Goal: Check status: Check status

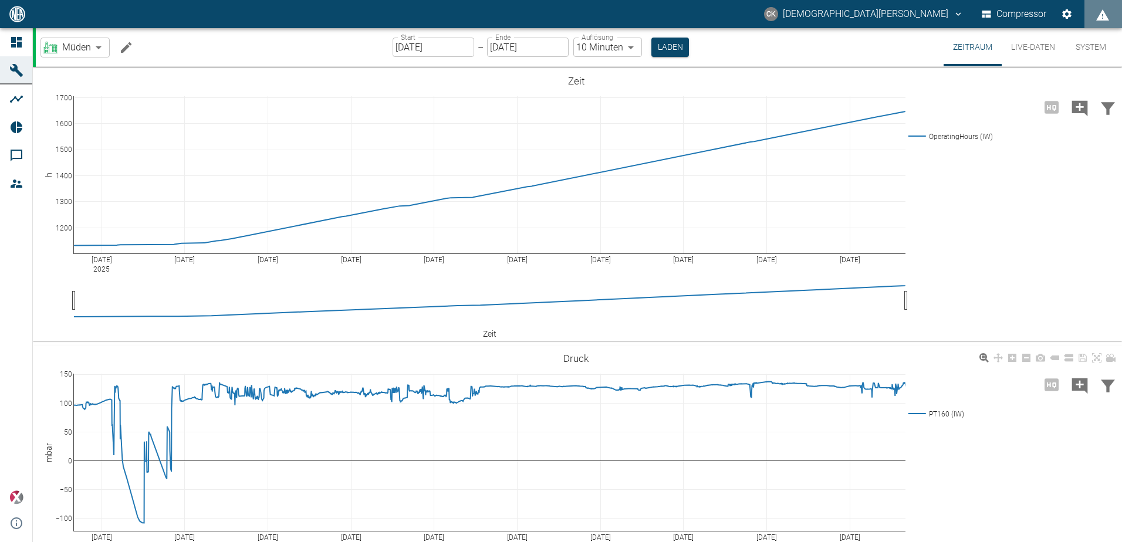
scroll to position [411, 0]
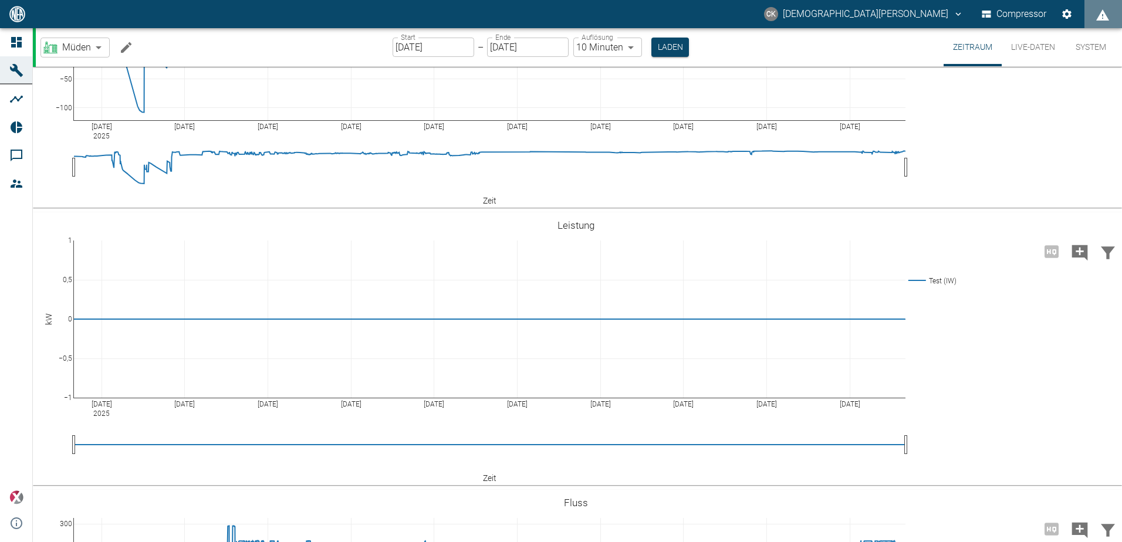
click at [99, 53] on body "CK [PERSON_NAME] Compressor Dashboard Maschinen Analysen Reports Kommentare Mit…" at bounding box center [561, 271] width 1122 height 542
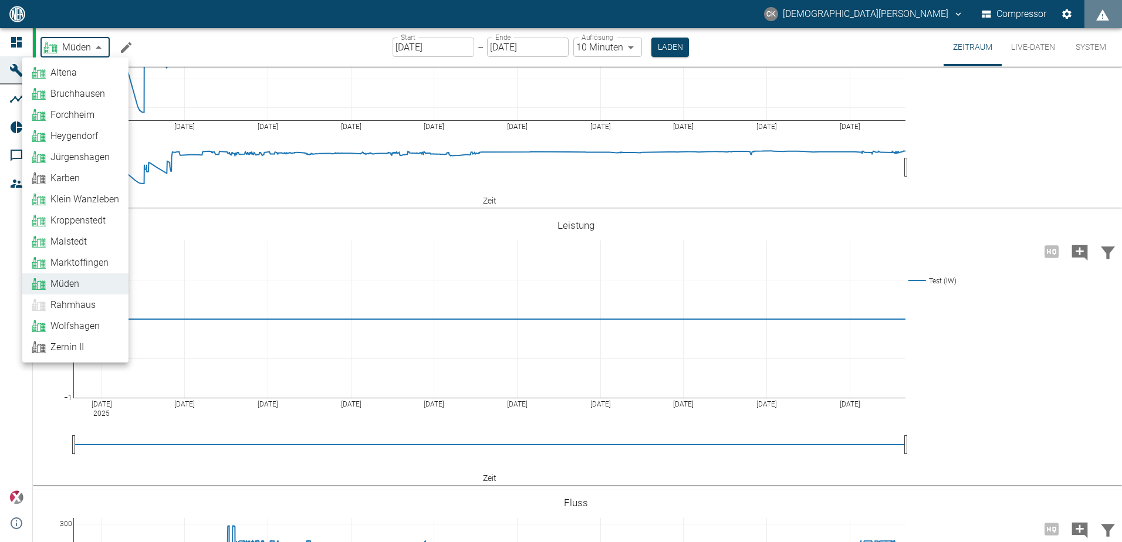
click at [77, 72] on link "Altena" at bounding box center [75, 73] width 87 height 14
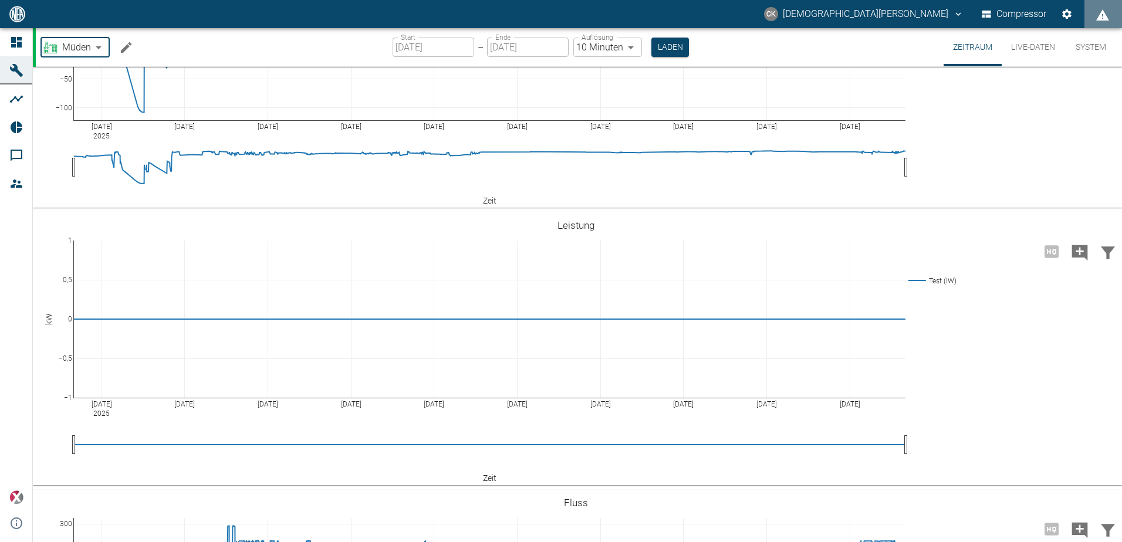
type input "8adfe6da-ca7f-4ccd-9dde-36eab4990d2d"
type input "[DATE]"
type input "1sec"
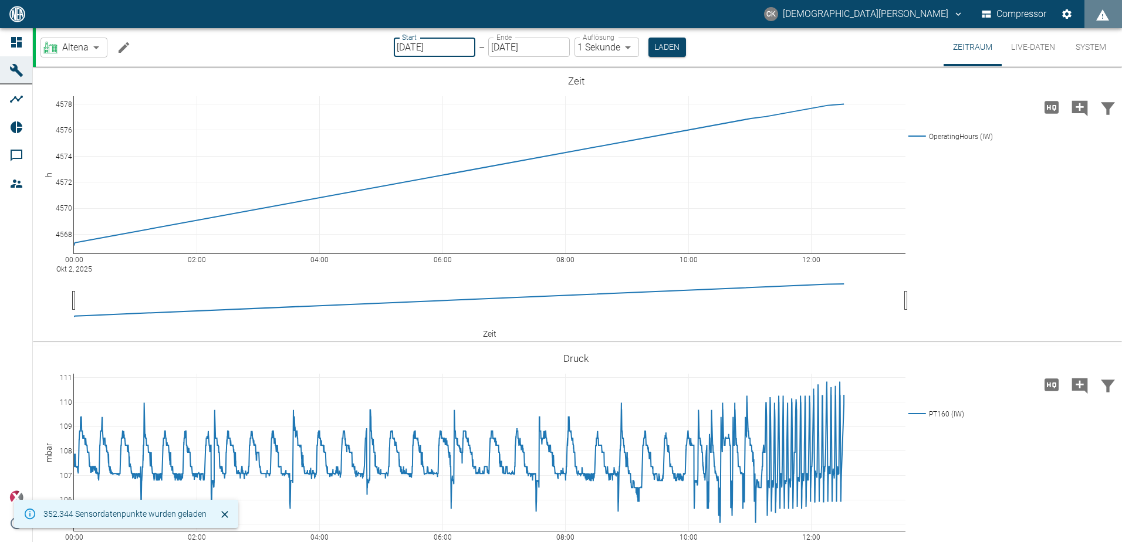
click at [452, 48] on input "[DATE]" at bounding box center [435, 47] width 82 height 19
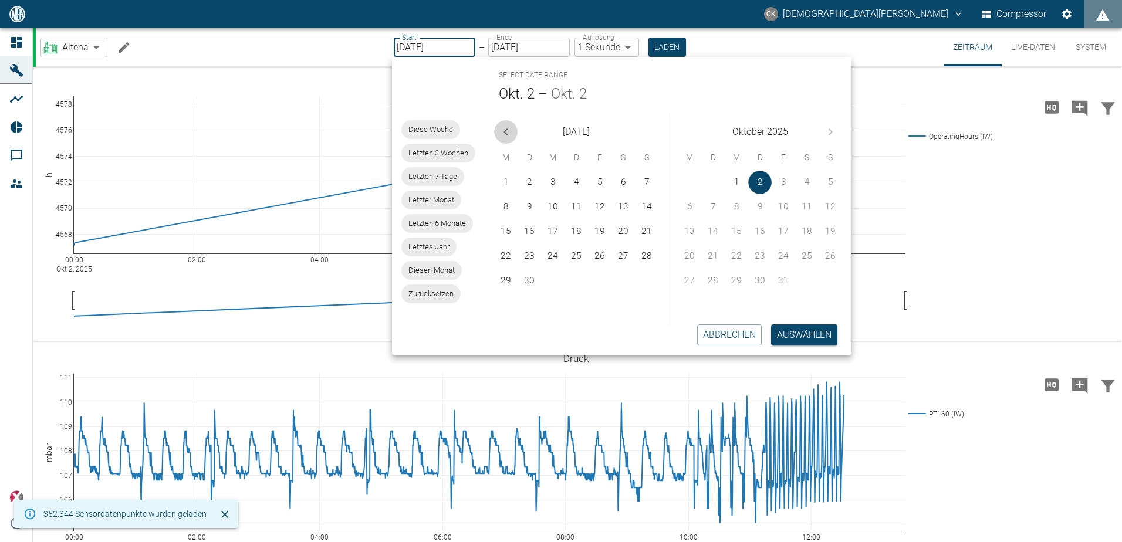
click at [508, 131] on icon "Previous month" at bounding box center [506, 132] width 14 height 14
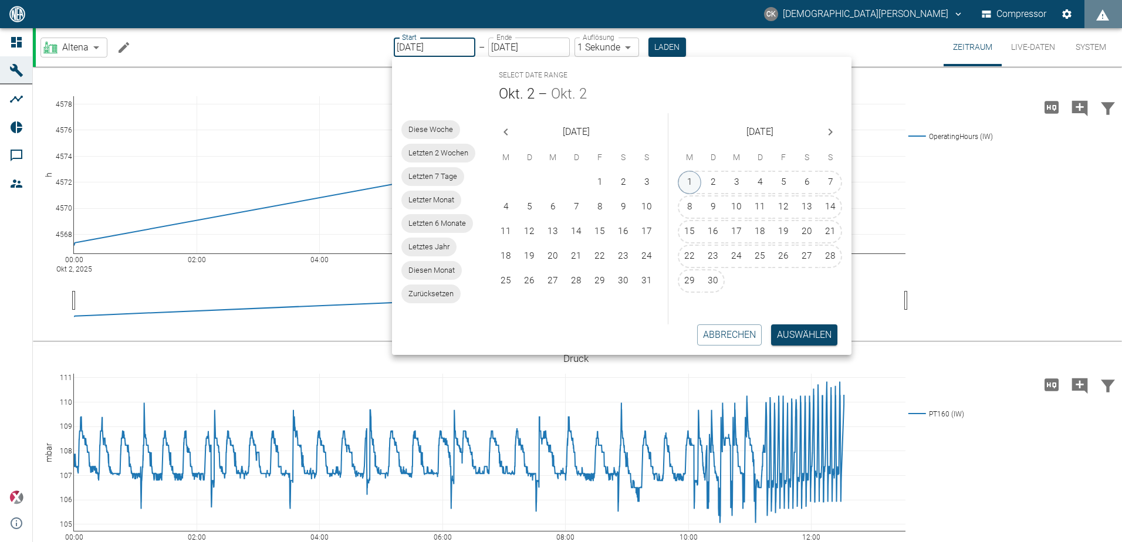
click at [692, 178] on button "1" at bounding box center [689, 182] width 23 height 23
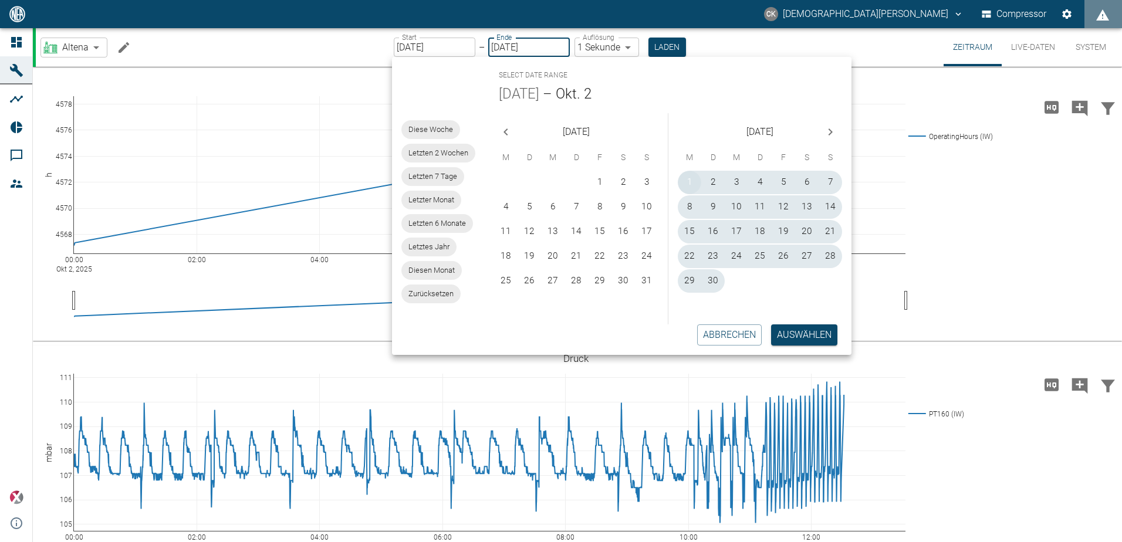
type input "[DATE]"
type input "10min"
click at [709, 284] on button "30" at bounding box center [711, 280] width 23 height 23
type input "[DATE]"
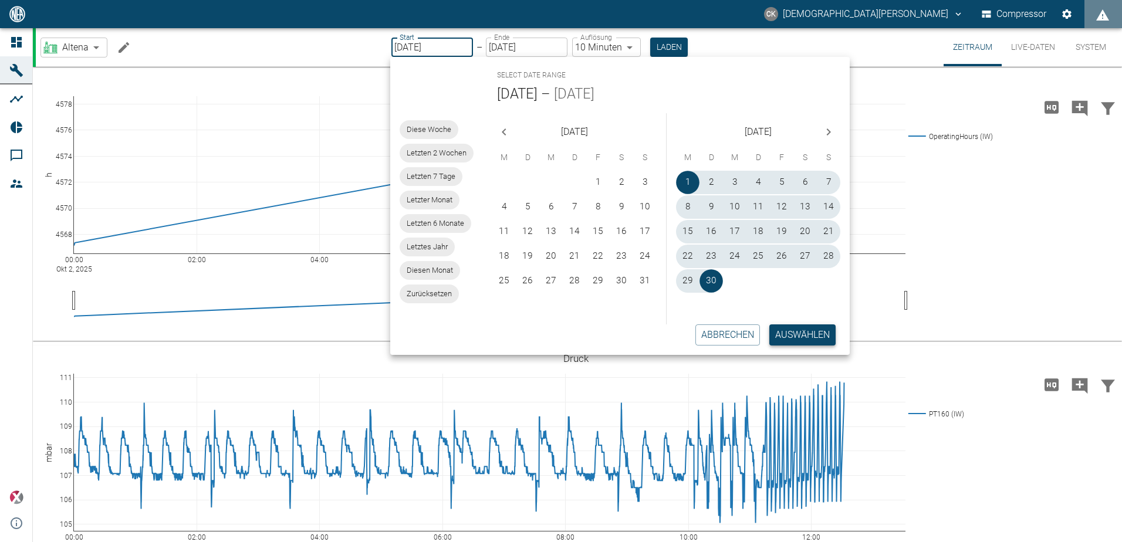
click at [812, 330] on button "Auswählen" at bounding box center [802, 335] width 66 height 21
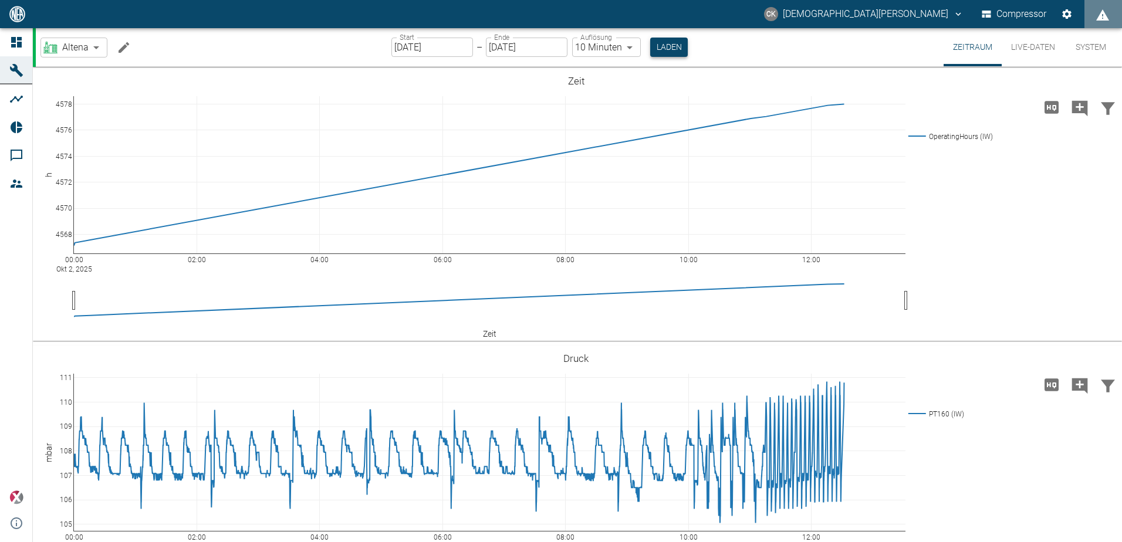
click at [666, 51] on button "Laden" at bounding box center [669, 47] width 38 height 19
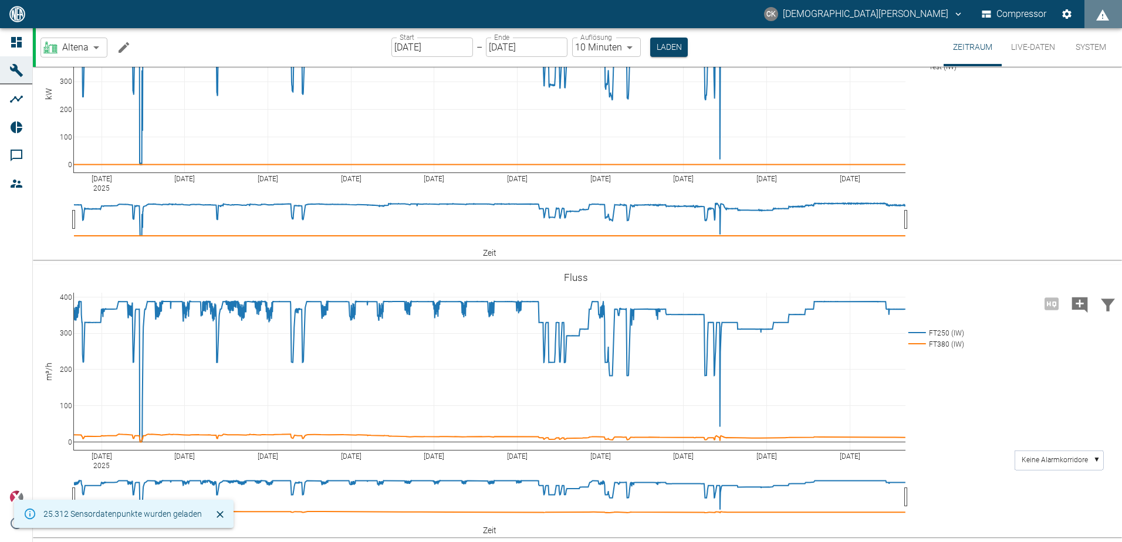
scroll to position [636, 0]
